Goal: Transaction & Acquisition: Book appointment/travel/reservation

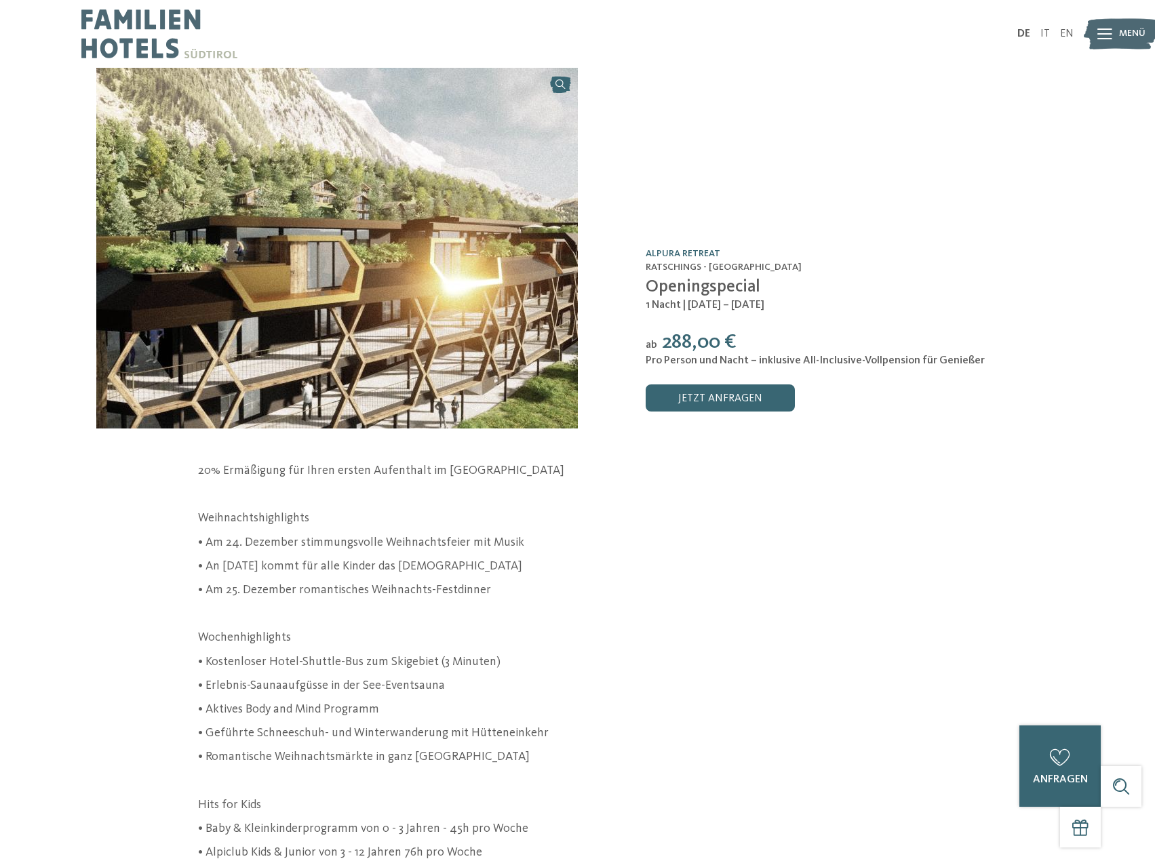
click at [705, 288] on span "Openingspecial" at bounding box center [703, 287] width 115 height 17
copy div "Openingspecial"
click at [736, 305] on span "| 19.12. – [DATE]" at bounding box center [723, 305] width 82 height 11
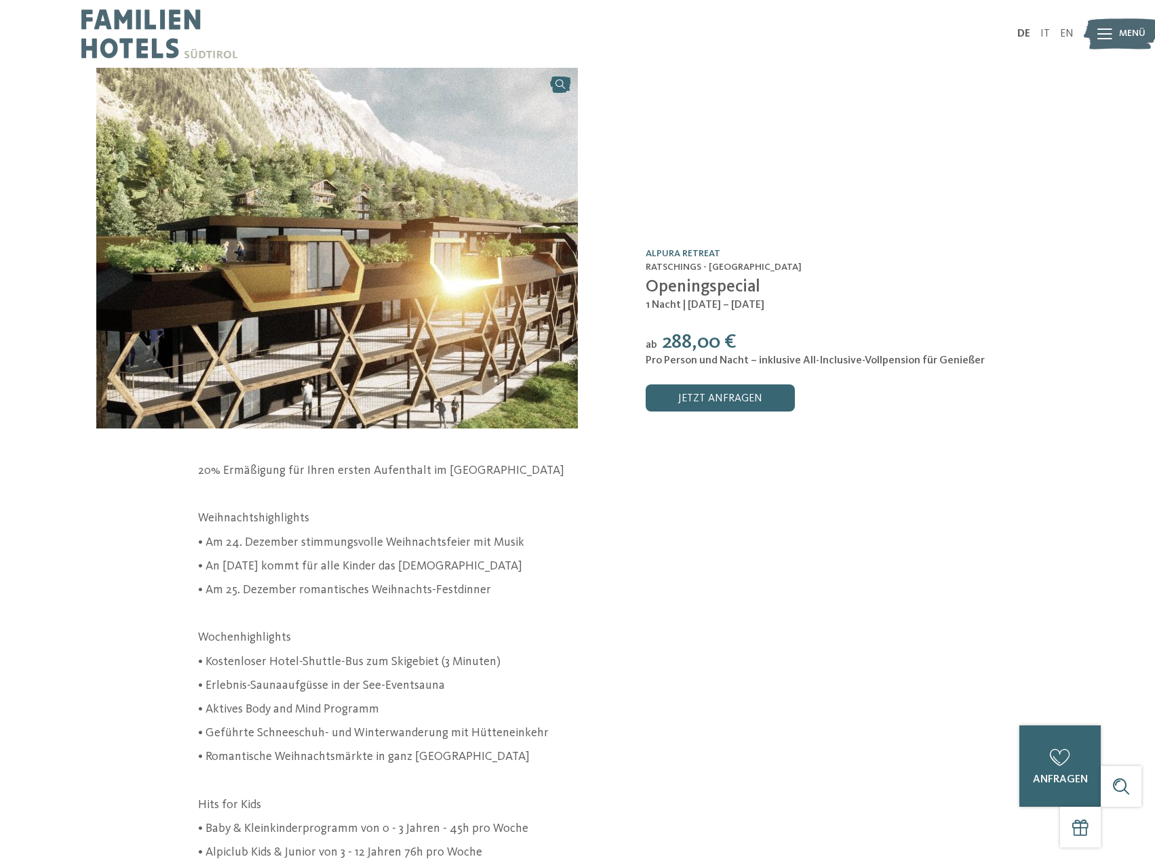
click at [705, 312] on div "1 Nacht | 19.12. – 26.12.2025" at bounding box center [853, 305] width 414 height 15
click at [705, 304] on span "| 19.12. – [DATE]" at bounding box center [723, 305] width 82 height 11
copy div "1 Nacht | 19.12. – 26.12.2025"
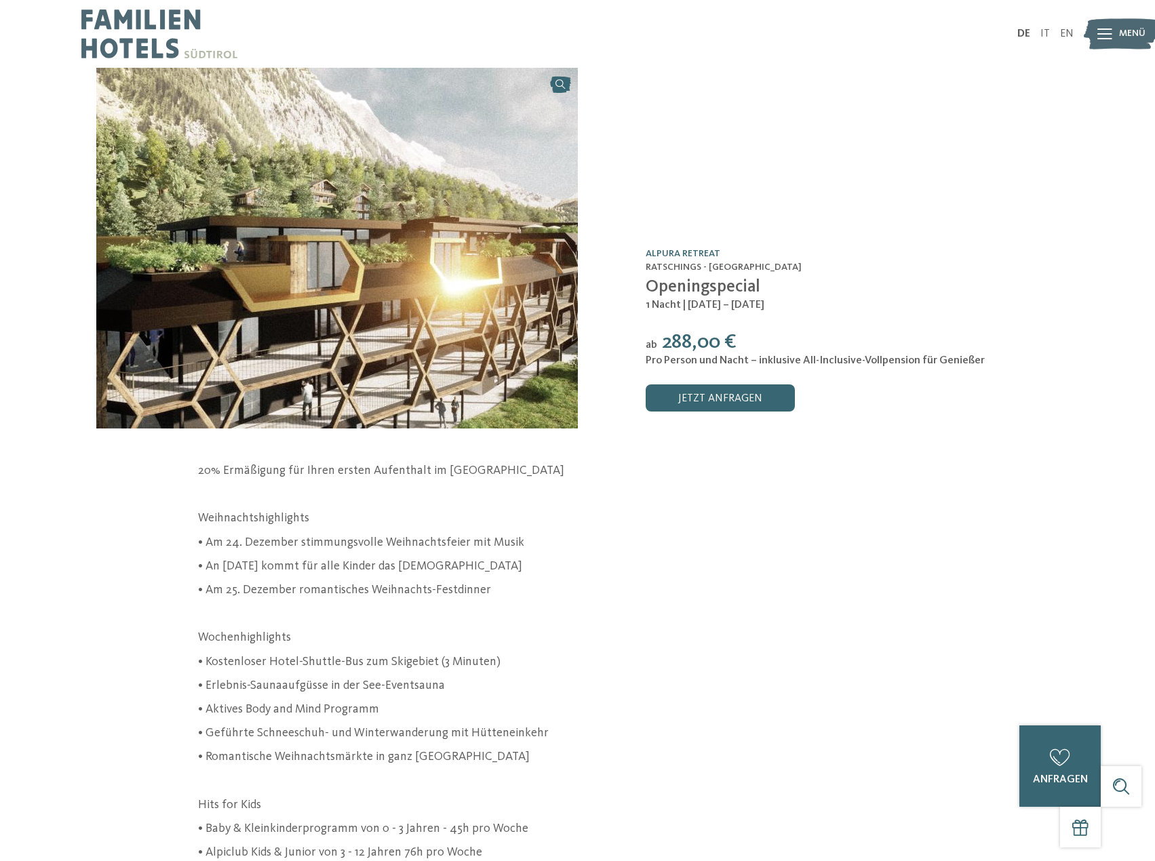
drag, startPoint x: 663, startPoint y: 341, endPoint x: 695, endPoint y: 342, distance: 32.6
click at [695, 342] on span "288,00 €" at bounding box center [699, 342] width 75 height 20
copy span "288,"
drag, startPoint x: 645, startPoint y: 359, endPoint x: 1000, endPoint y: 363, distance: 354.7
click at [1000, 363] on div "Pro Person und Nacht – inklusive All-Inclusive-Vollpension für Genießer" at bounding box center [853, 361] width 414 height 13
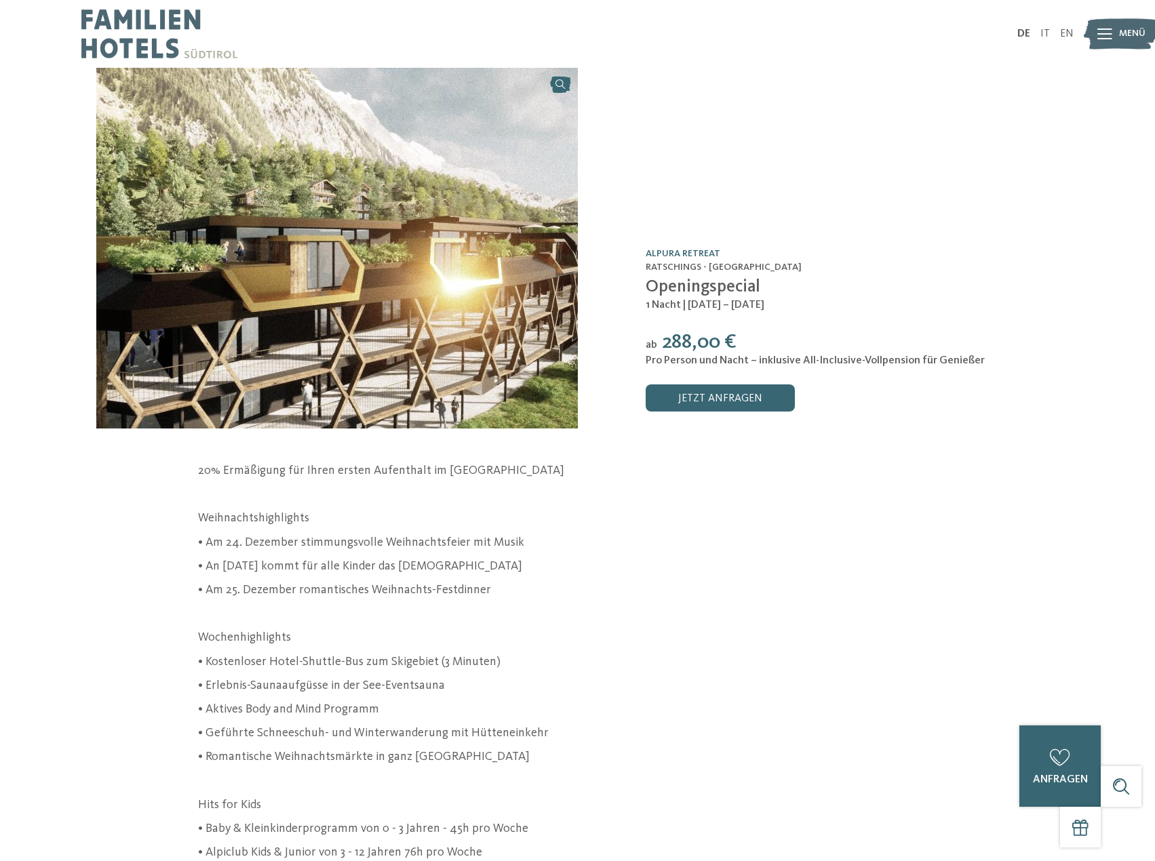
copy span "Pro Person und Nacht – inklusive All-Inclusive-Vollpension für Genießer"
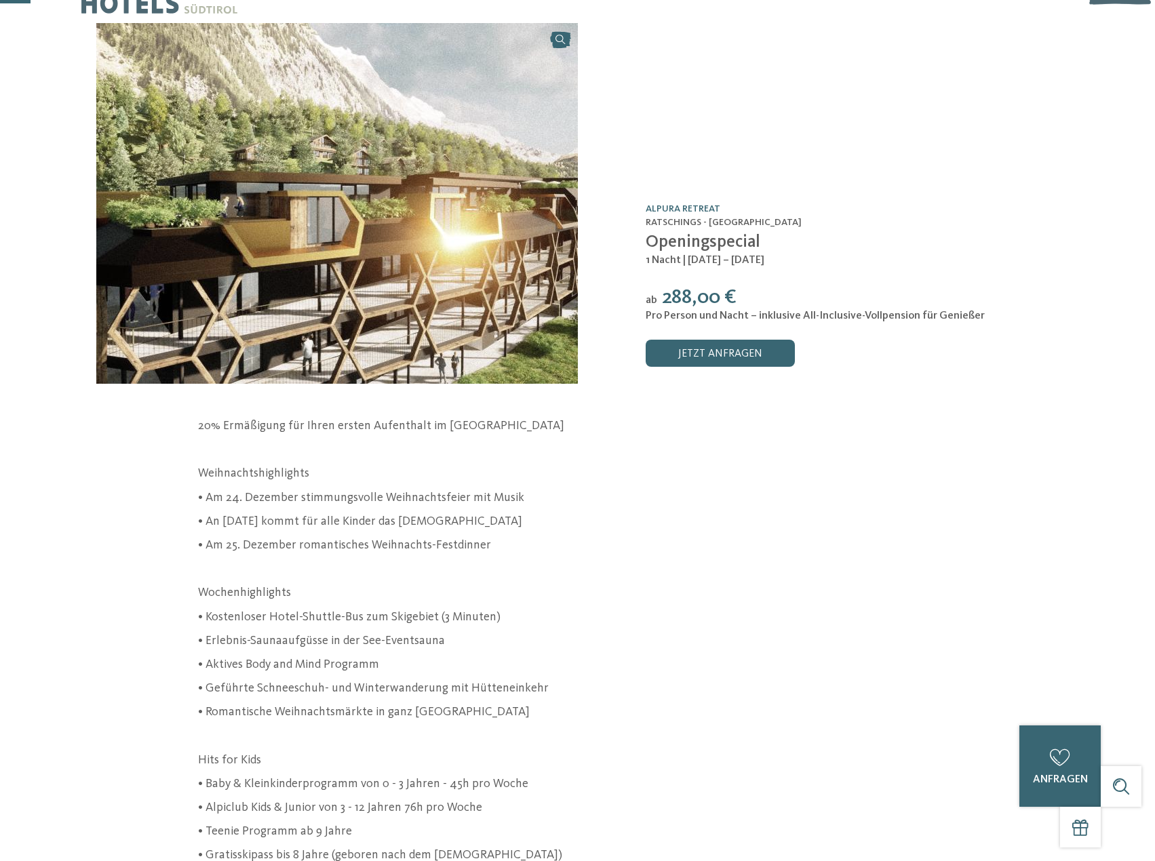
scroll to position [68, 0]
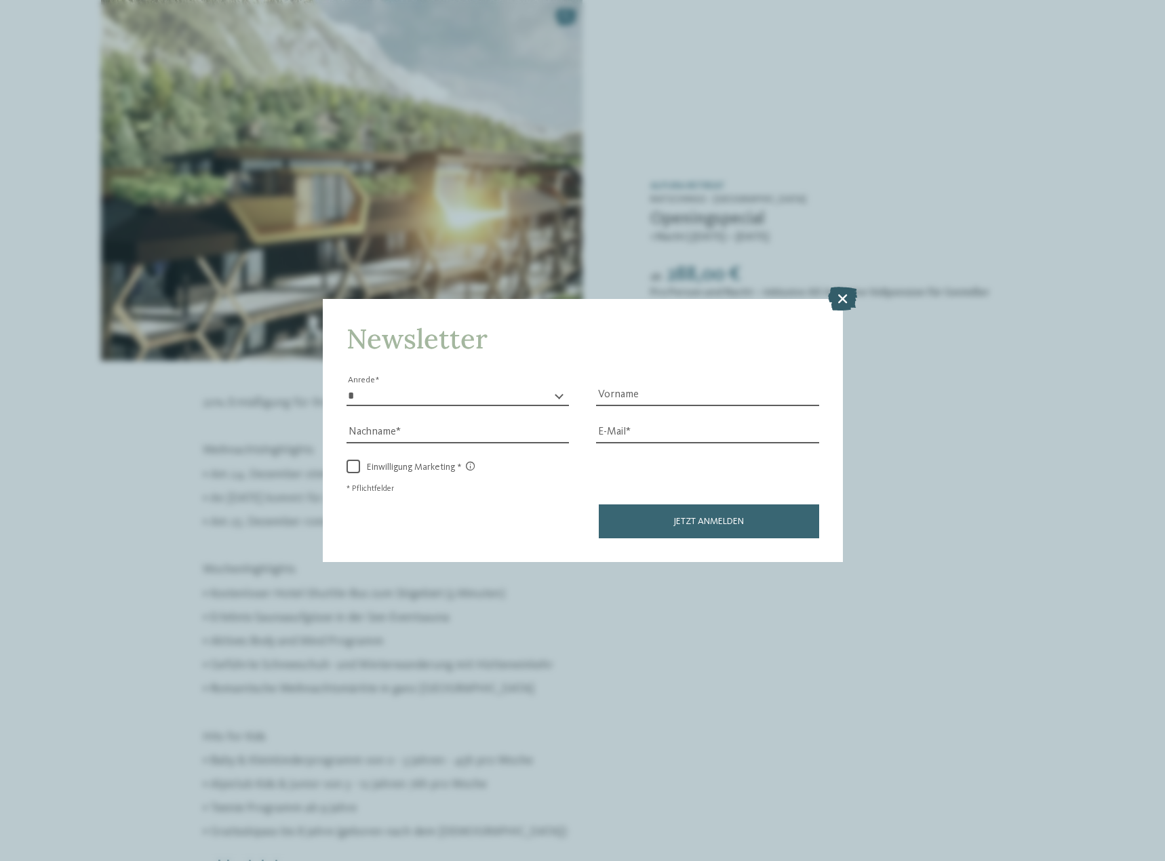
click at [836, 290] on icon at bounding box center [842, 298] width 29 height 24
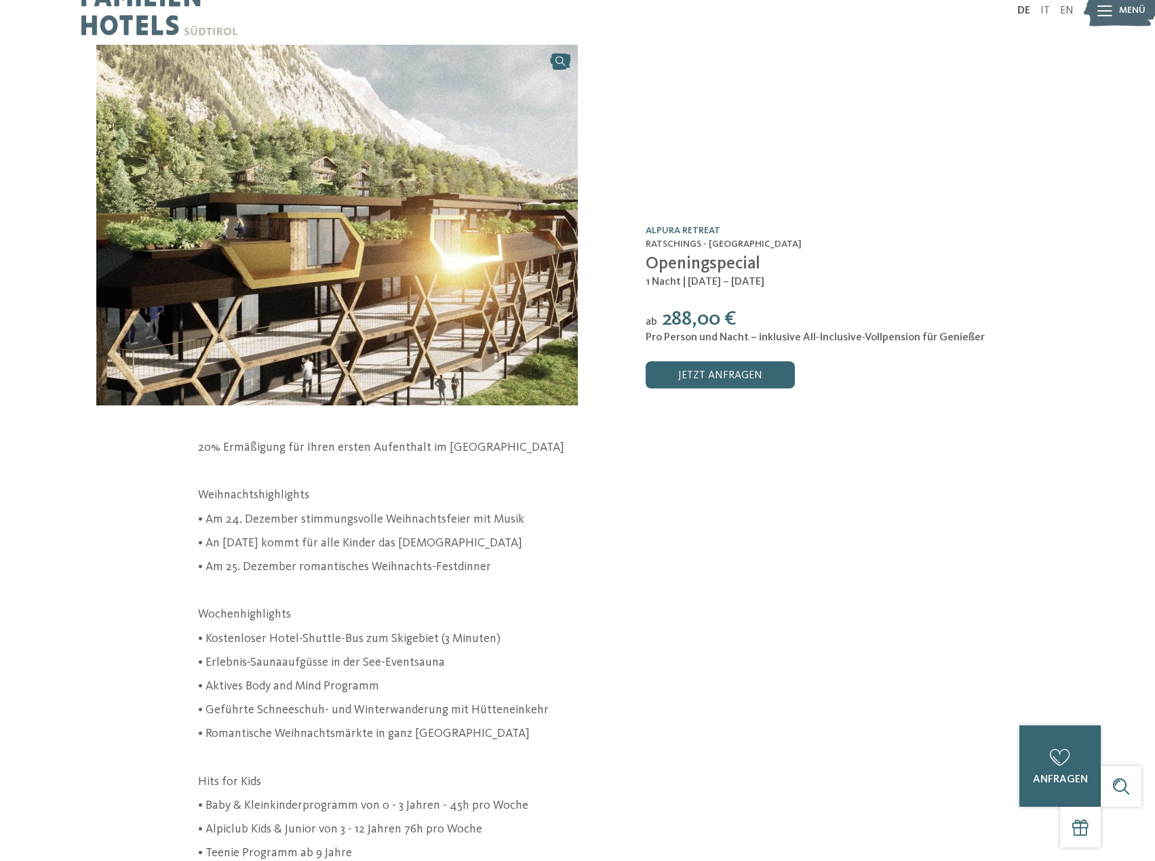
scroll to position [0, 0]
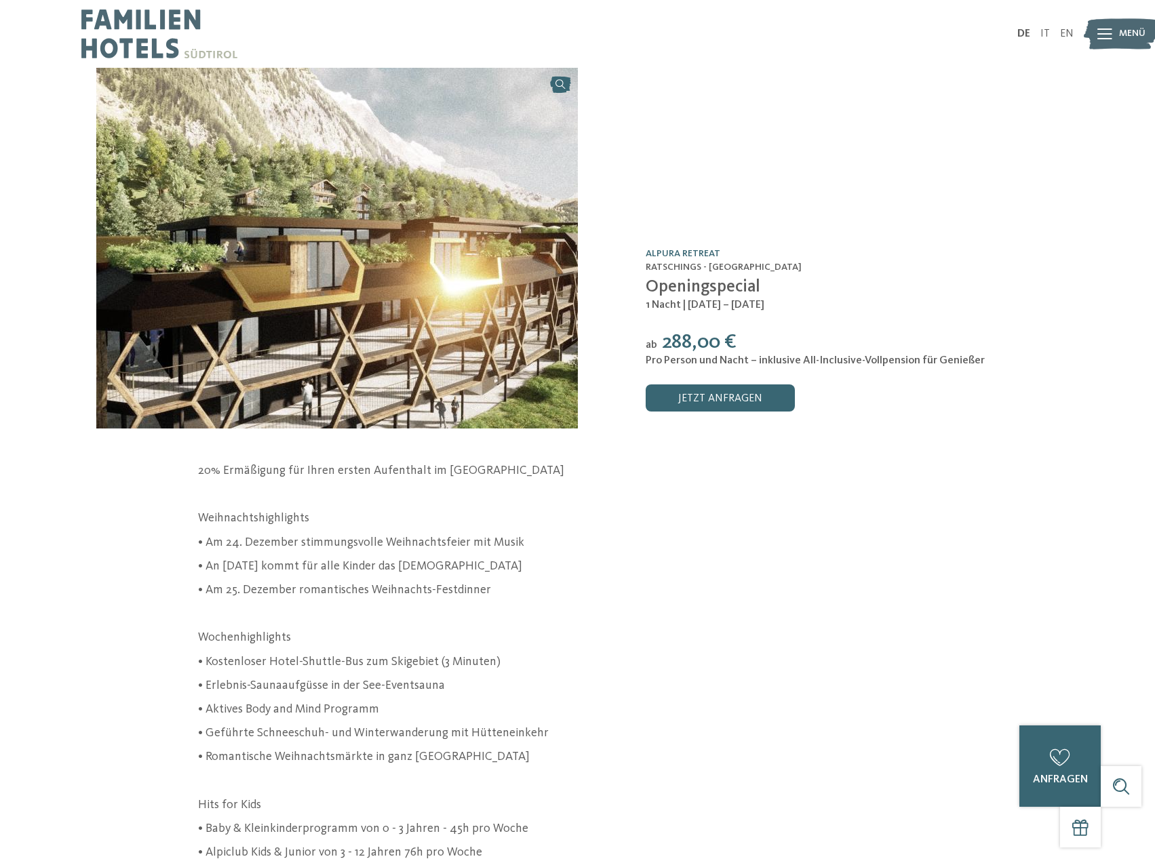
drag, startPoint x: 1044, startPoint y: 35, endPoint x: 774, endPoint y: 101, distance: 278.0
click at [1044, 35] on link "IT" at bounding box center [1044, 33] width 9 height 11
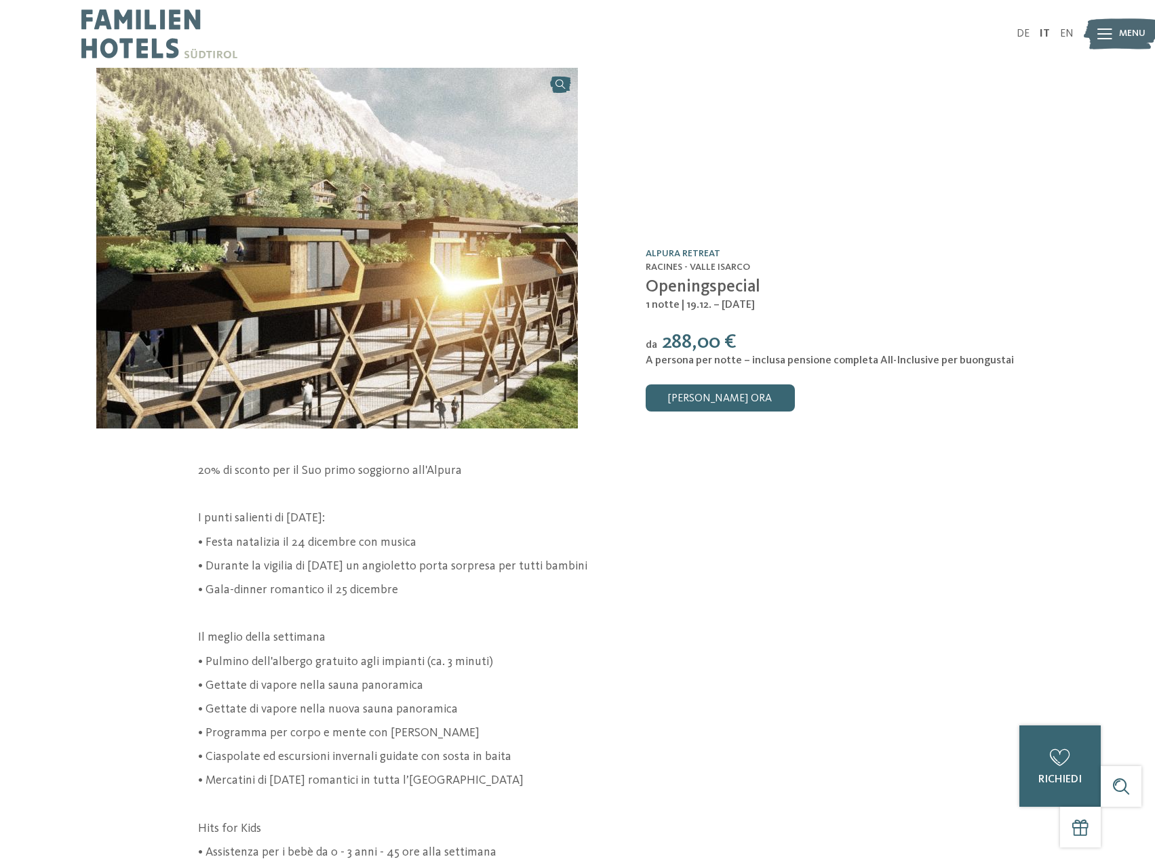
click at [659, 495] on p at bounding box center [578, 494] width 760 height 17
click at [662, 283] on span "Openingspecial" at bounding box center [703, 287] width 115 height 17
copy div "Openingspecial"
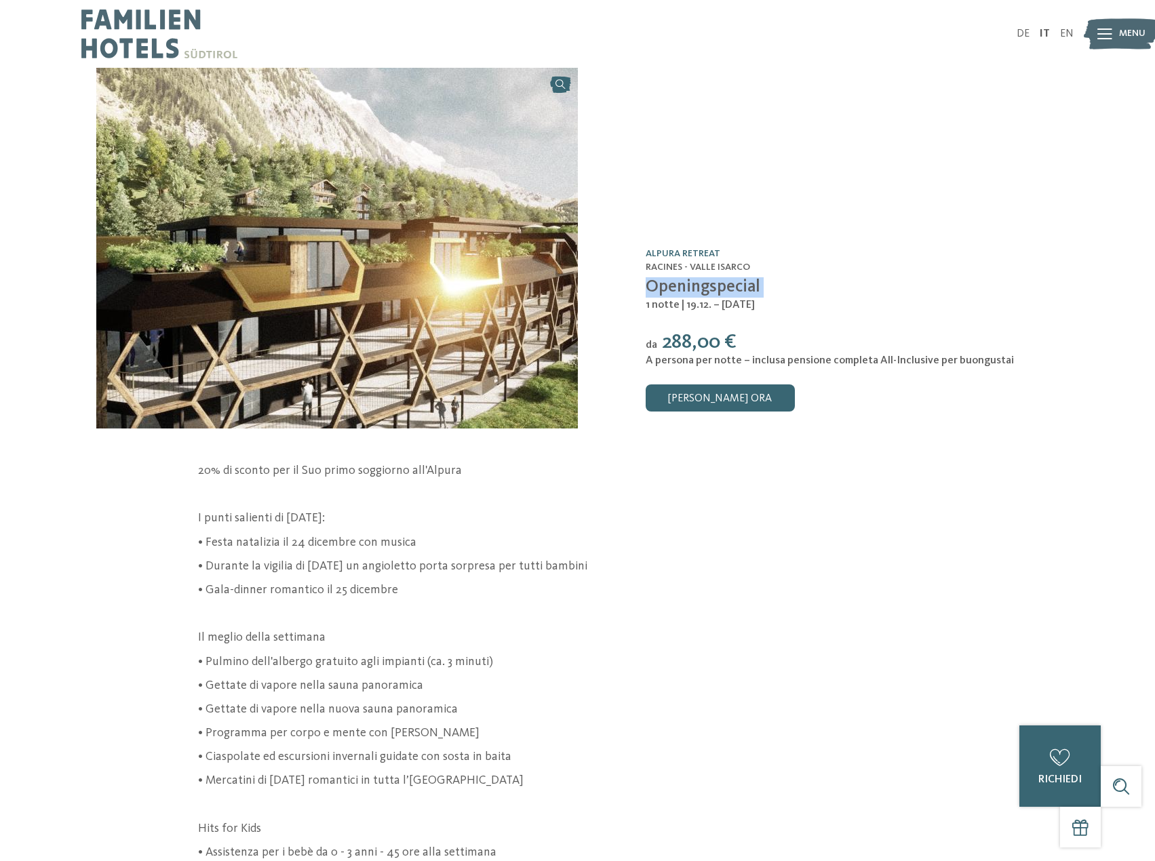
click at [675, 294] on span "Openingspecial" at bounding box center [703, 287] width 115 height 17
click at [676, 301] on span "1 notte" at bounding box center [663, 305] width 34 height 11
copy div "1 notte | 19.12. – [DATE]"
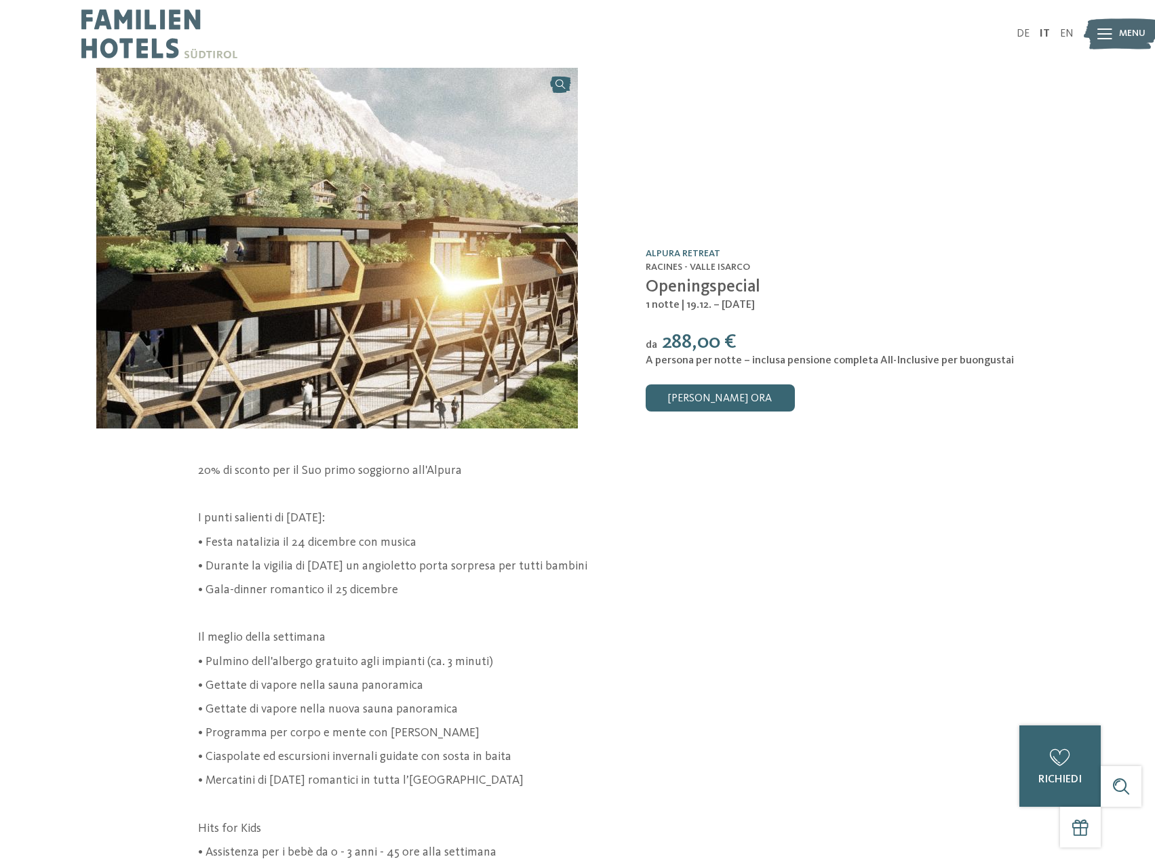
click at [702, 311] on div "1 notte | 19.12. – [DATE]" at bounding box center [853, 305] width 414 height 15
drag, startPoint x: 664, startPoint y: 342, endPoint x: 697, endPoint y: 342, distance: 33.2
click at [697, 342] on span "288,00 €" at bounding box center [699, 342] width 75 height 20
copy span "288,"
click at [757, 362] on span "A persona per notte – inclusa pensione completa All-Inclusive per buongustai" at bounding box center [830, 360] width 368 height 11
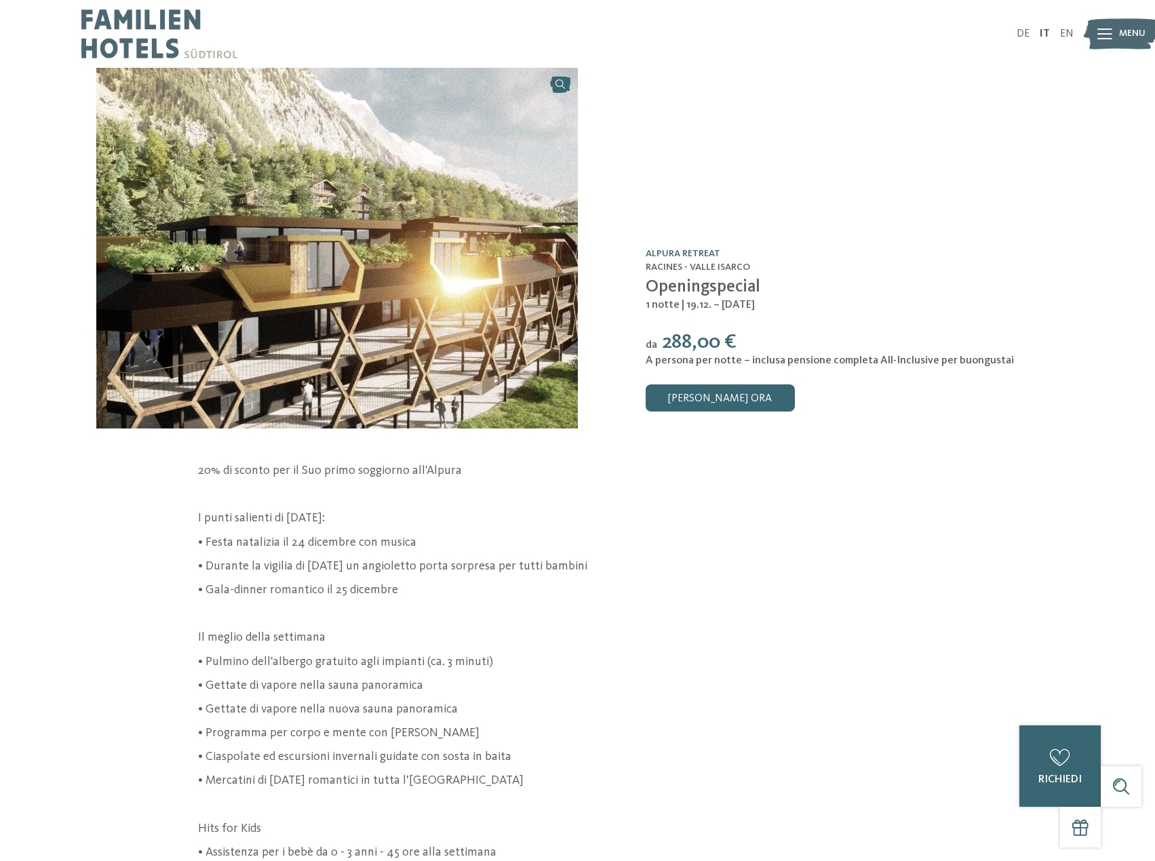
click at [757, 362] on span "A persona per notte – inclusa pensione completa All-Inclusive per buongustai" at bounding box center [830, 360] width 368 height 11
copy div "A persona per notte – inclusa pensione completa All-Inclusive per buongustai"
drag, startPoint x: 1065, startPoint y: 34, endPoint x: 765, endPoint y: 4, distance: 301.2
click at [1065, 34] on link "EN" at bounding box center [1067, 33] width 14 height 11
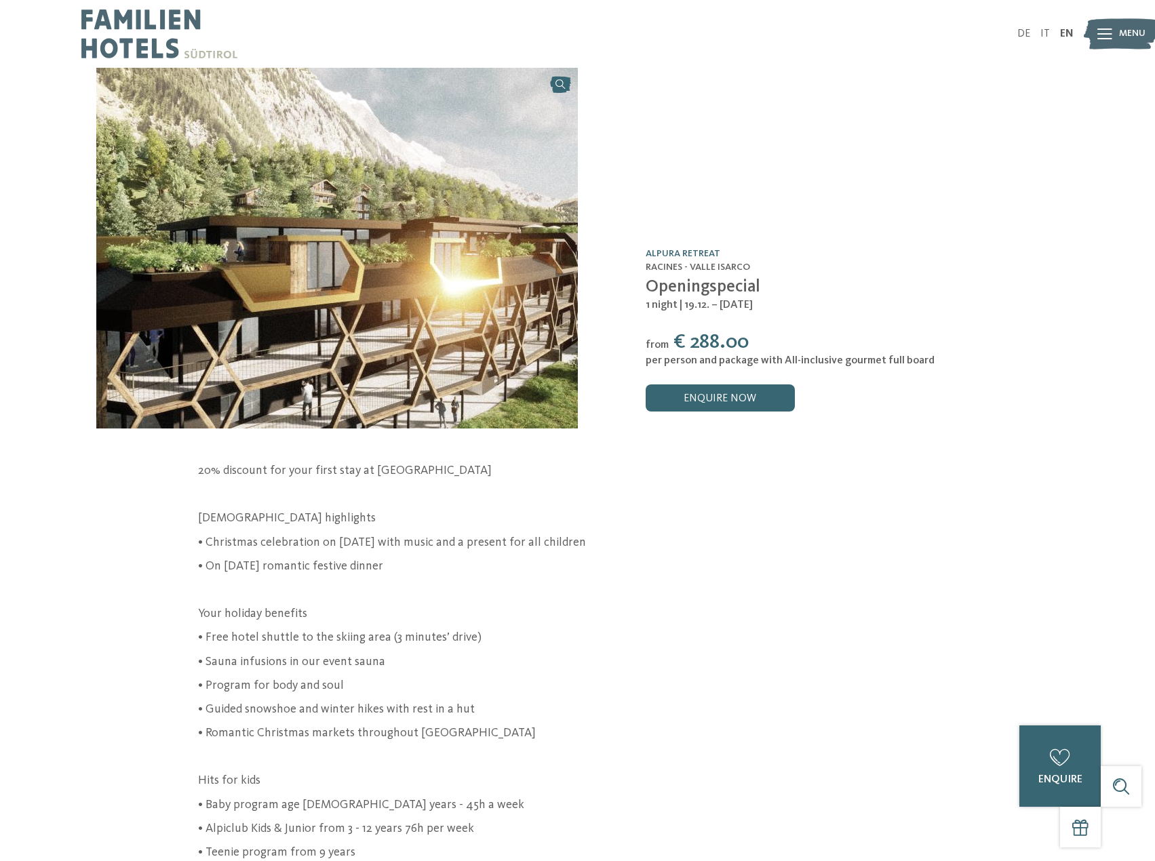
click at [699, 286] on span "Openingspecial" at bounding box center [703, 287] width 115 height 17
copy div "Openingspecial"
click at [720, 323] on div "Offer /0 Alpura Retreat Racines - Valle Isarco Openingspecial" at bounding box center [818, 248] width 481 height 361
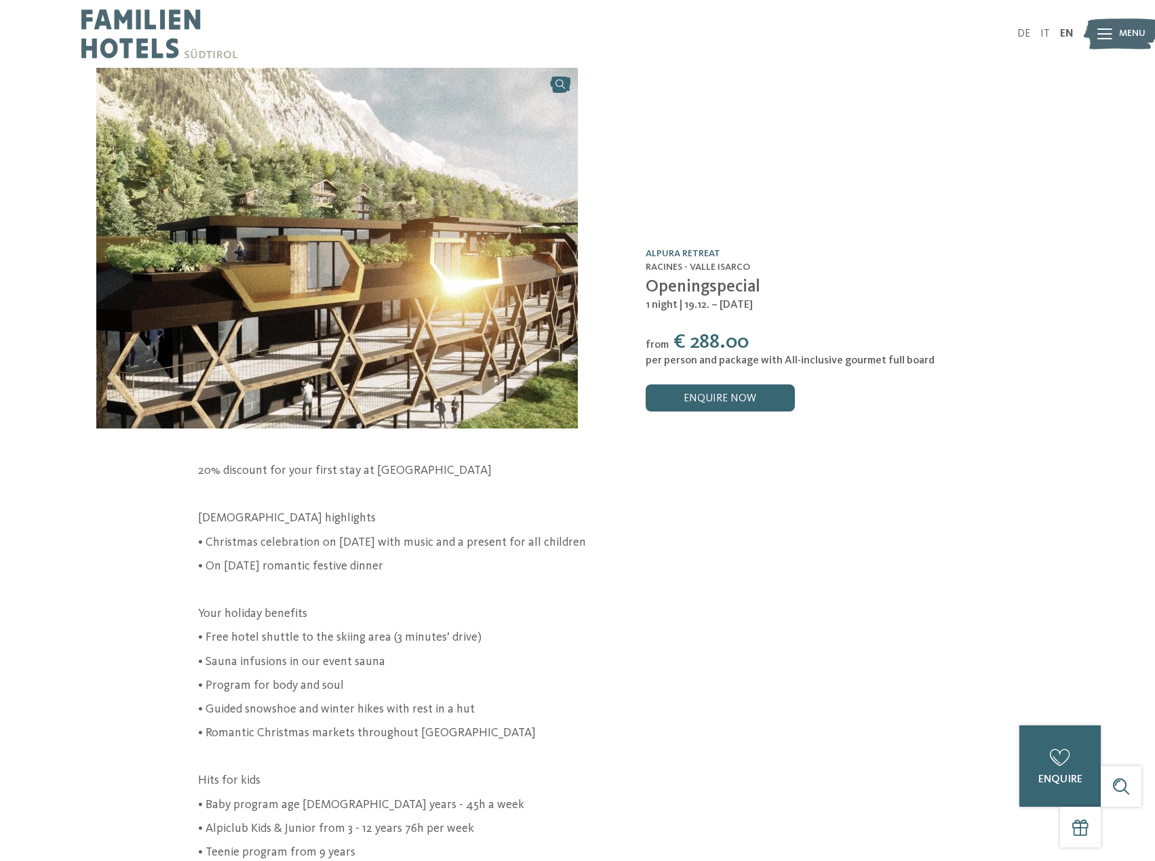
click at [679, 302] on span "| [DATE] – [DATE]" at bounding box center [716, 305] width 74 height 11
click at [679, 302] on span "| 19.12. – [DATE]" at bounding box center [716, 305] width 74 height 11
copy div "1 night | 19.12. – 26.12.2025"
drag, startPoint x: 691, startPoint y: 342, endPoint x: 730, endPoint y: 342, distance: 39.3
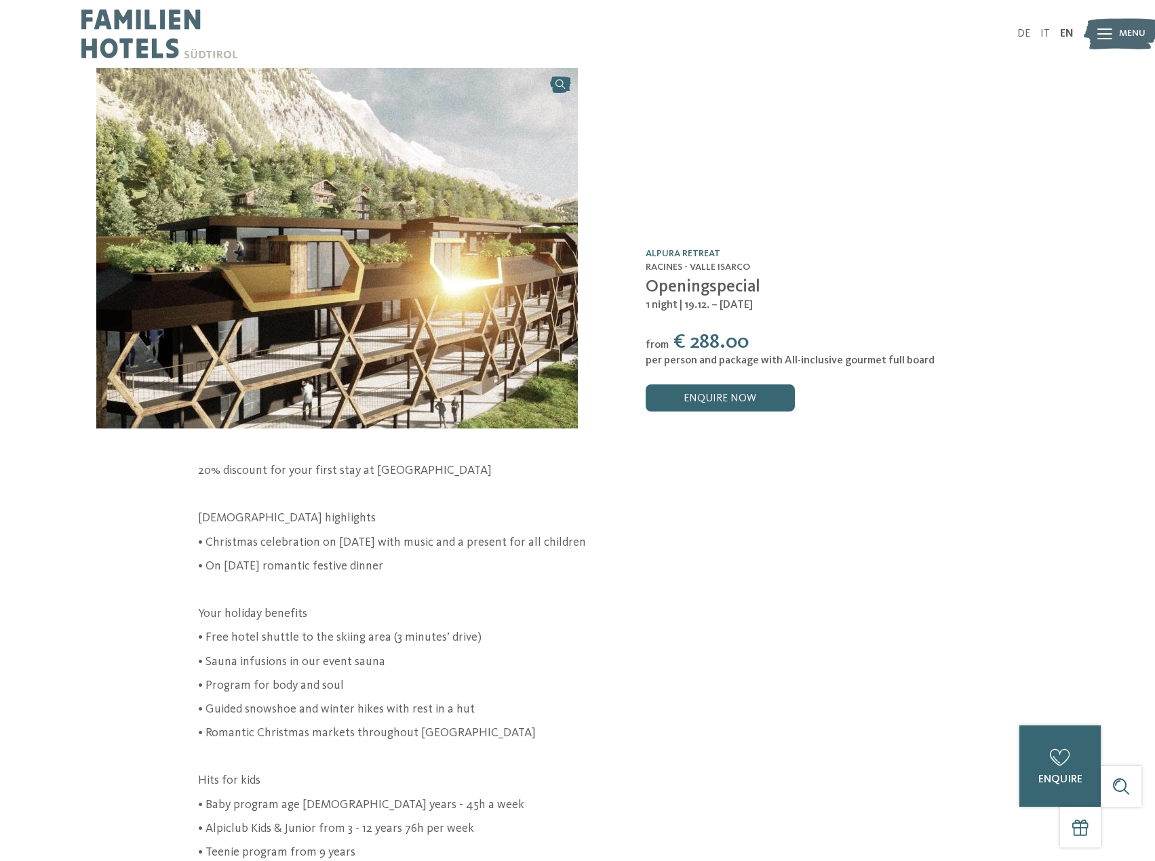
click at [730, 342] on span "€ 288.00" at bounding box center [710, 342] width 75 height 20
copy span "288."
click at [719, 362] on span "per person and package with All-inclusive gourmet full board" at bounding box center [790, 360] width 289 height 11
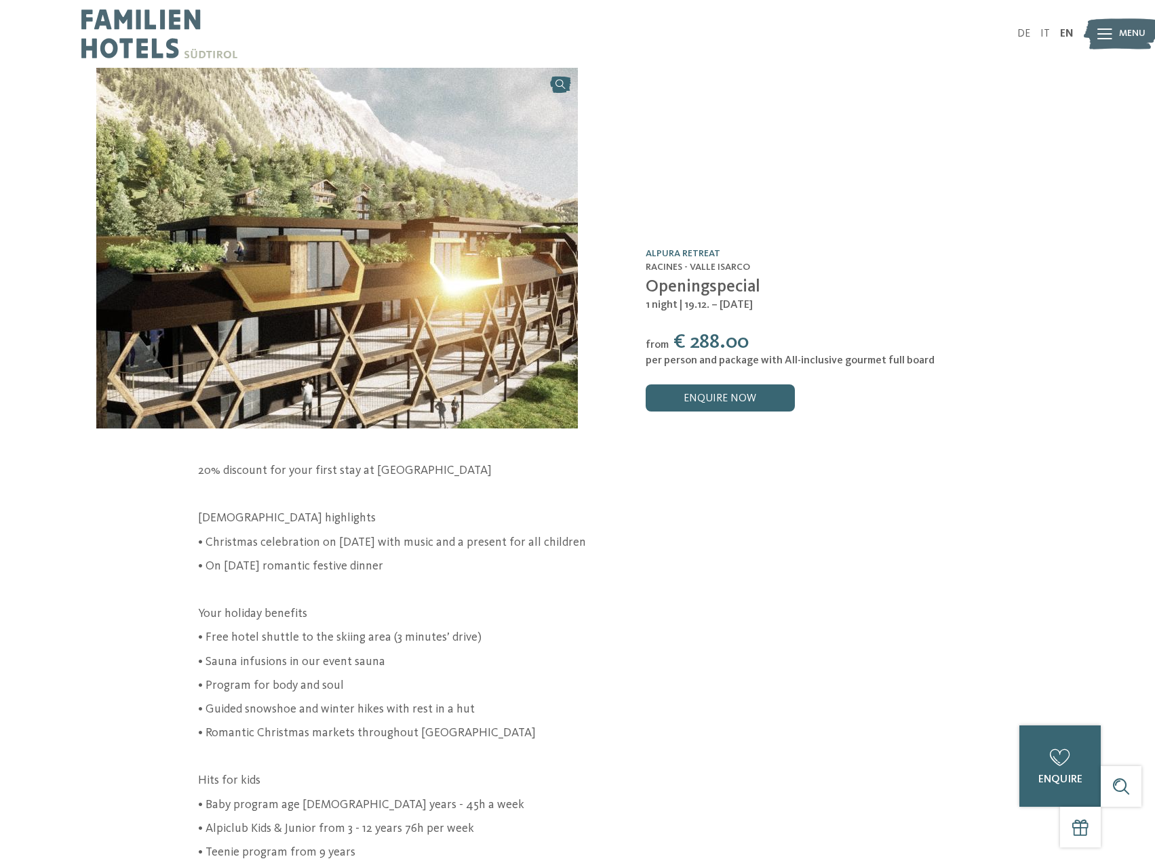
copy div "per person and package with All-inclusive gourmet full board"
